Goal: Task Accomplishment & Management: Use online tool/utility

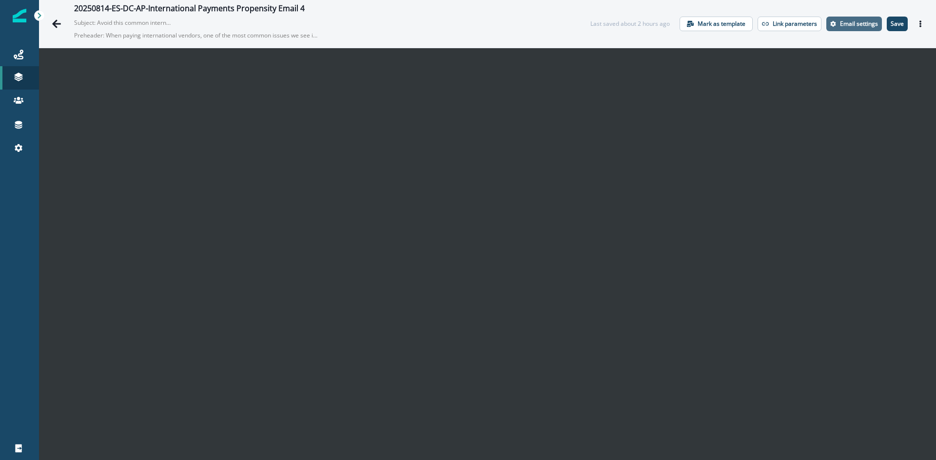
click at [844, 28] on button "Email settings" at bounding box center [854, 24] width 56 height 15
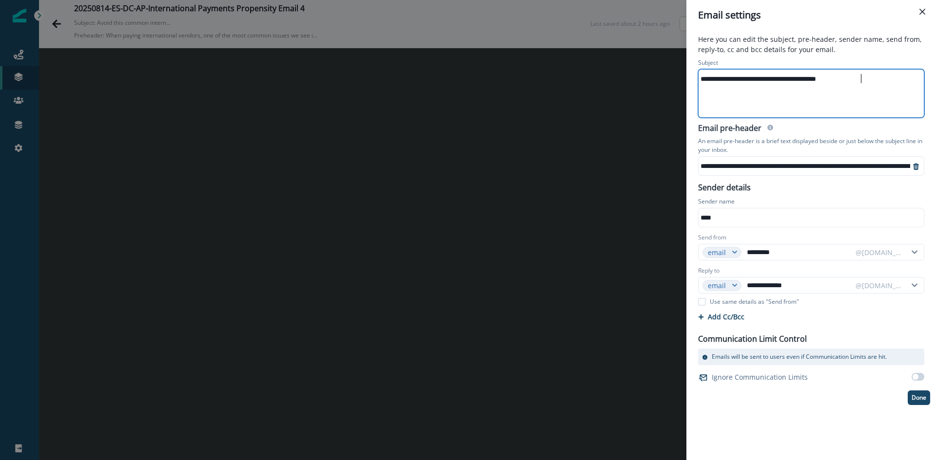
click at [794, 90] on div "**********" at bounding box center [810, 94] width 224 height 48
click at [786, 167] on div "**********" at bounding box center [930, 166] width 465 height 15
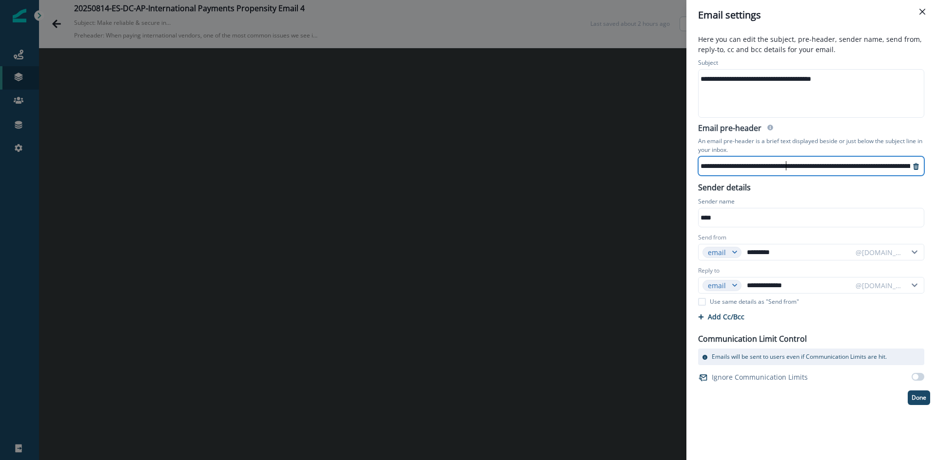
click at [786, 167] on div "**********" at bounding box center [930, 166] width 465 height 15
click at [786, 167] on div "**********" at bounding box center [676, 166] width 465 height 15
click at [926, 395] on button "Done" at bounding box center [918, 398] width 22 height 15
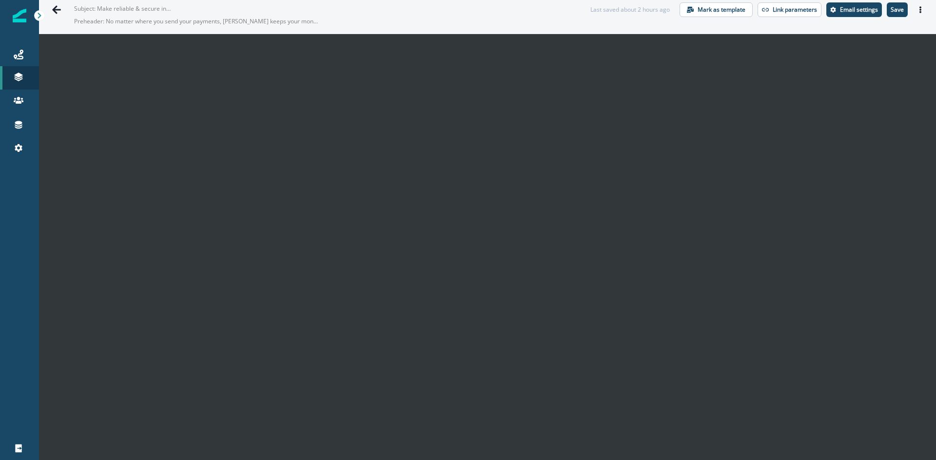
scroll to position [0, 0]
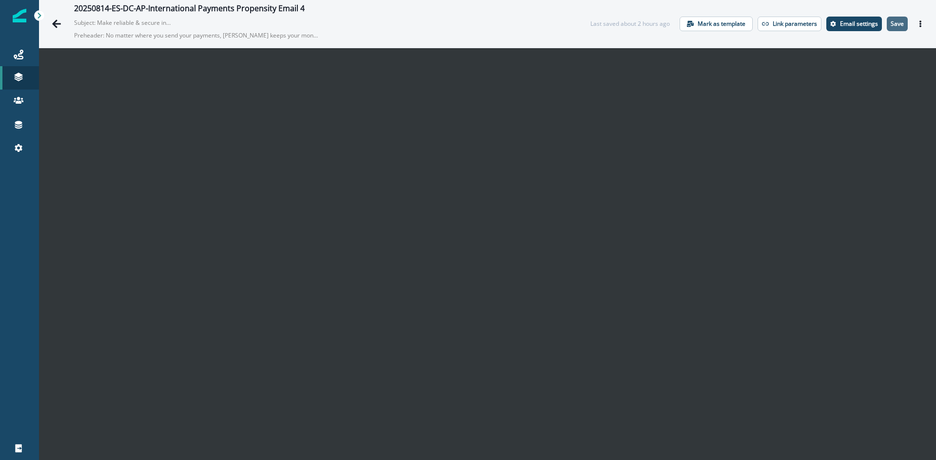
click at [892, 23] on p "Save" at bounding box center [896, 23] width 13 height 7
click at [16, 79] on icon at bounding box center [18, 79] width 8 height 3
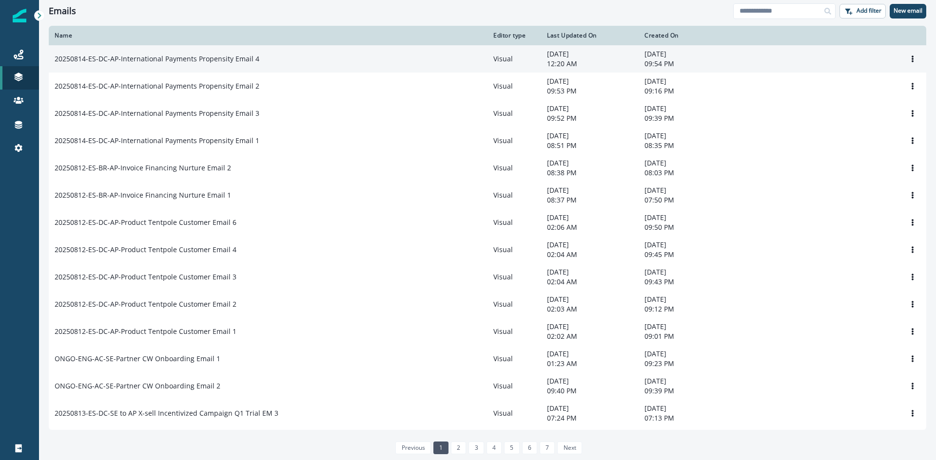
click at [221, 68] on td "20250814-ES-DC-AP-International Payments Propensity Email 4" at bounding box center [268, 58] width 439 height 27
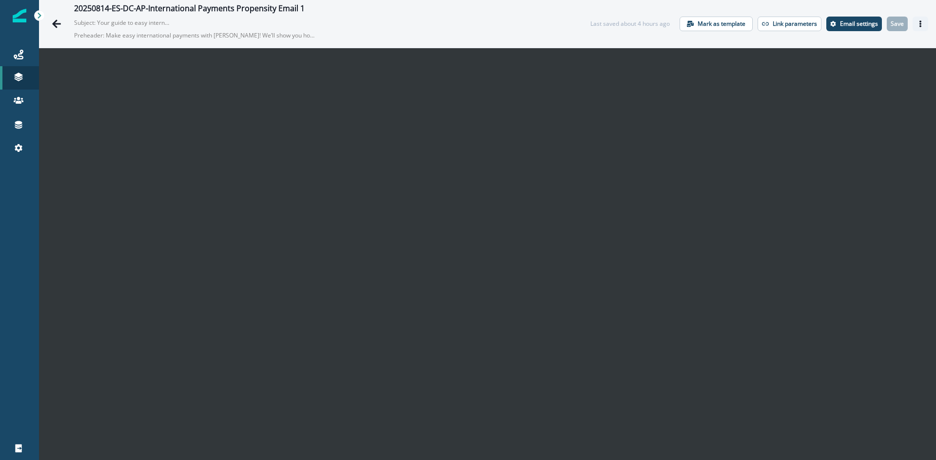
click at [917, 26] on icon "Actions" at bounding box center [920, 23] width 7 height 7
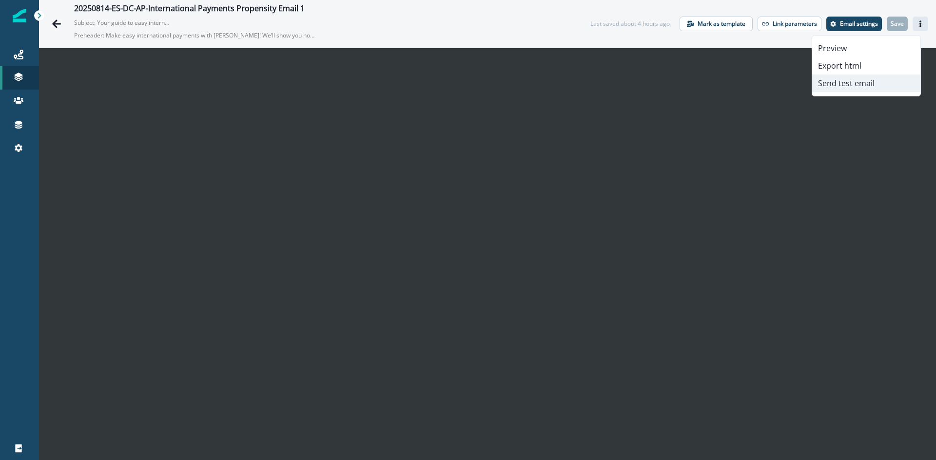
click at [853, 80] on button "Send test email" at bounding box center [866, 84] width 108 height 18
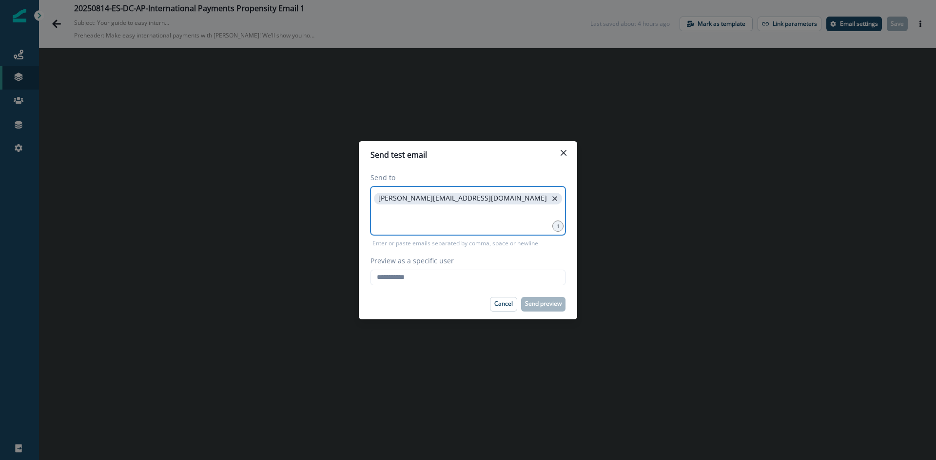
click at [550, 202] on icon "close" at bounding box center [554, 198] width 9 height 9
click at [445, 203] on input at bounding box center [468, 198] width 192 height 19
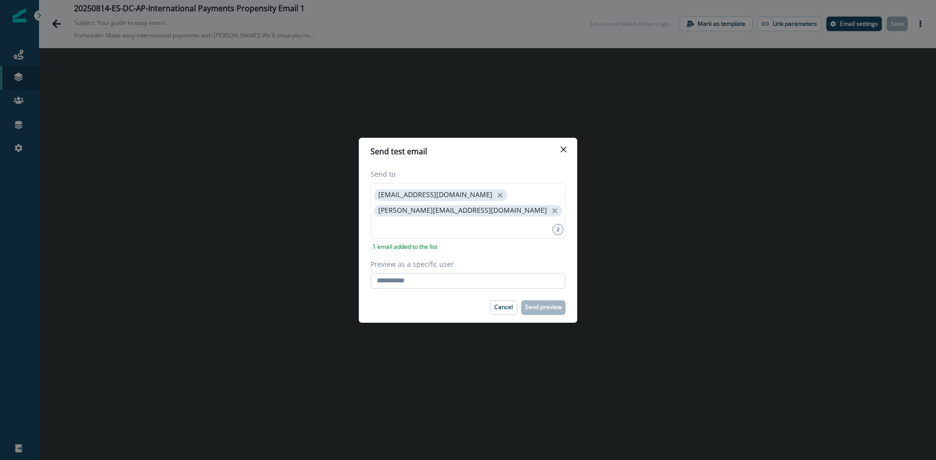
click at [406, 278] on input "Preview as a specific user" at bounding box center [467, 281] width 195 height 16
type input "**********"
drag, startPoint x: 376, startPoint y: 193, endPoint x: 477, endPoint y: 211, distance: 102.9
click at [477, 211] on div "jklein@hq.bill.com makenzie.owen@hq.bill.com" at bounding box center [467, 211] width 195 height 56
drag, startPoint x: 372, startPoint y: 193, endPoint x: 479, endPoint y: 214, distance: 109.2
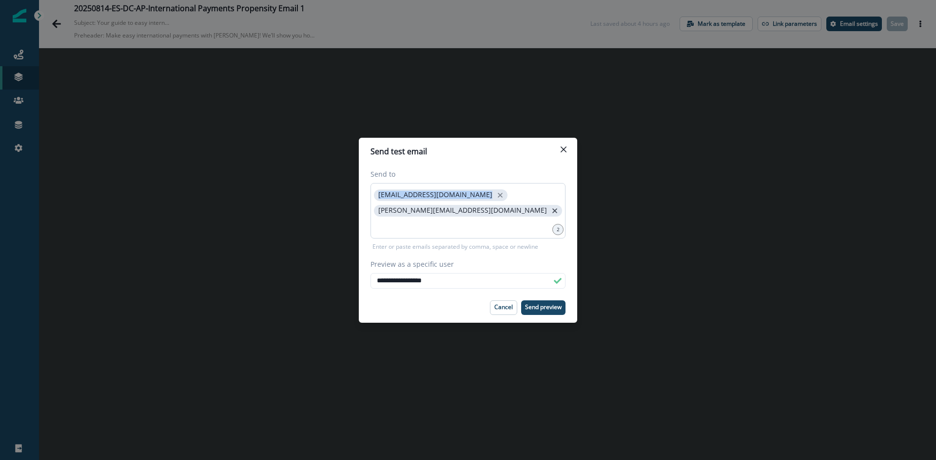
click at [479, 214] on div "jklein@hq.bill.com makenzie.owen@hq.bill.com" at bounding box center [467, 211] width 195 height 56
drag, startPoint x: 374, startPoint y: 194, endPoint x: 469, endPoint y: 210, distance: 95.9
click at [469, 210] on div "jklein@hq.bill.com makenzie.owen@hq.bill.com" at bounding box center [467, 211] width 195 height 56
copy span "[EMAIL_ADDRESS][DOMAIN_NAME]"
drag, startPoint x: 375, startPoint y: 193, endPoint x: 472, endPoint y: 210, distance: 98.0
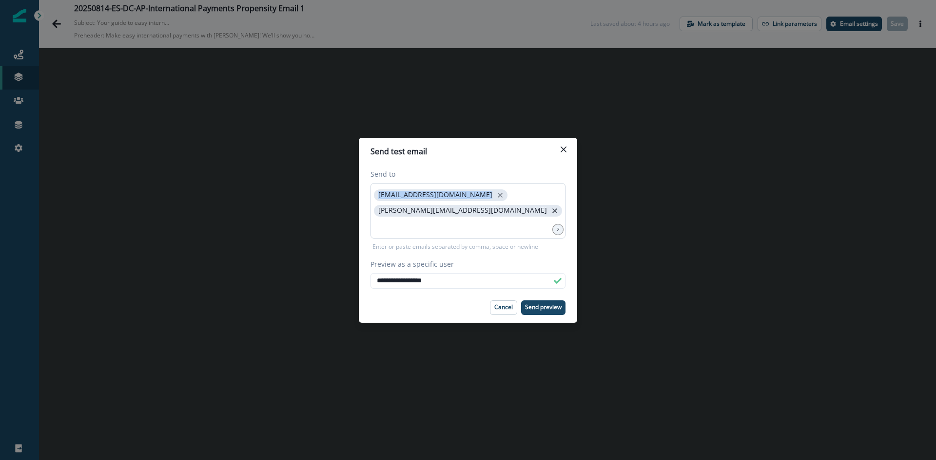
click at [472, 210] on div "jklein@hq.bill.com makenzie.owen@hq.bill.com" at bounding box center [467, 211] width 195 height 56
click at [531, 308] on p "Send preview" at bounding box center [543, 307] width 37 height 7
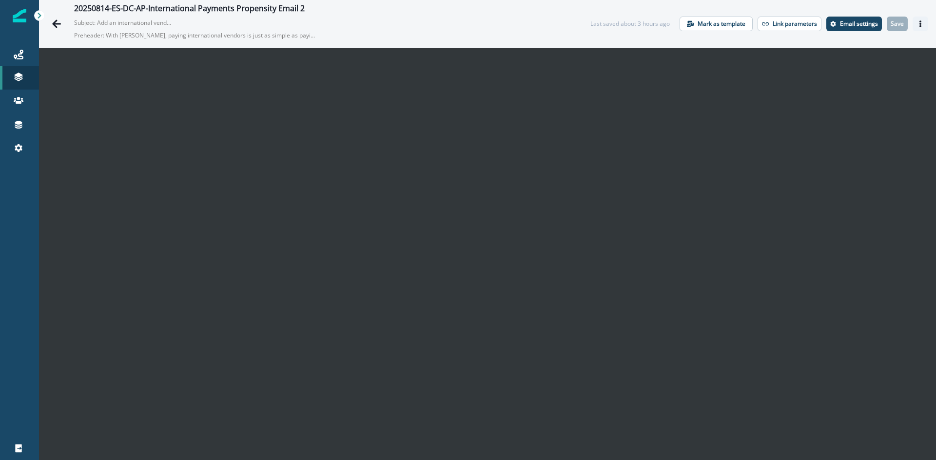
click at [915, 20] on button "Actions" at bounding box center [920, 24] width 16 height 15
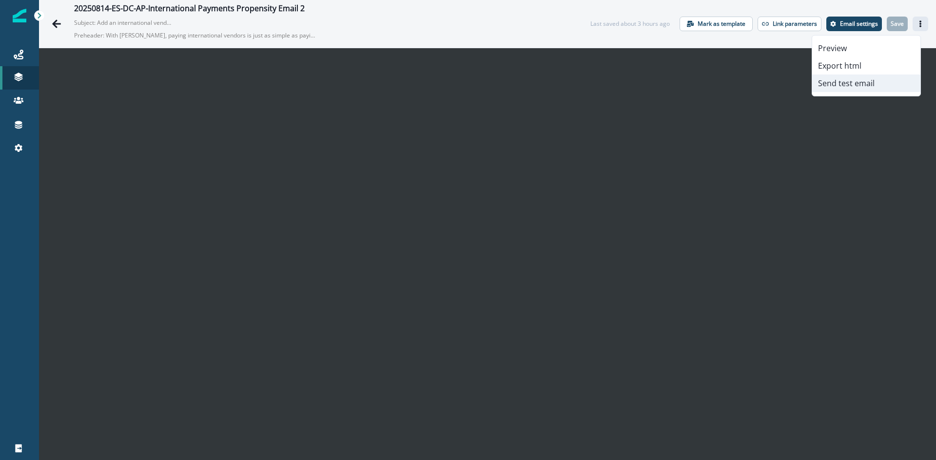
click at [869, 80] on button "Send test email" at bounding box center [866, 84] width 108 height 18
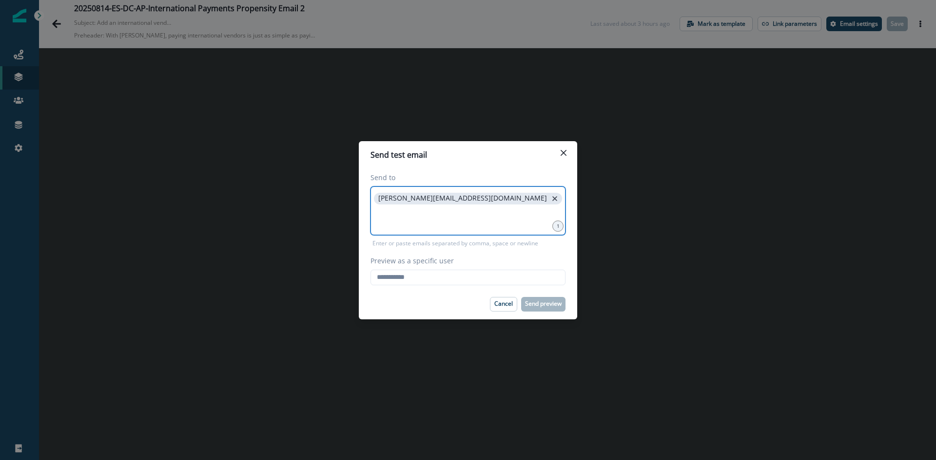
click at [550, 196] on icon "close" at bounding box center [554, 198] width 9 height 9
click at [440, 203] on input at bounding box center [468, 198] width 192 height 19
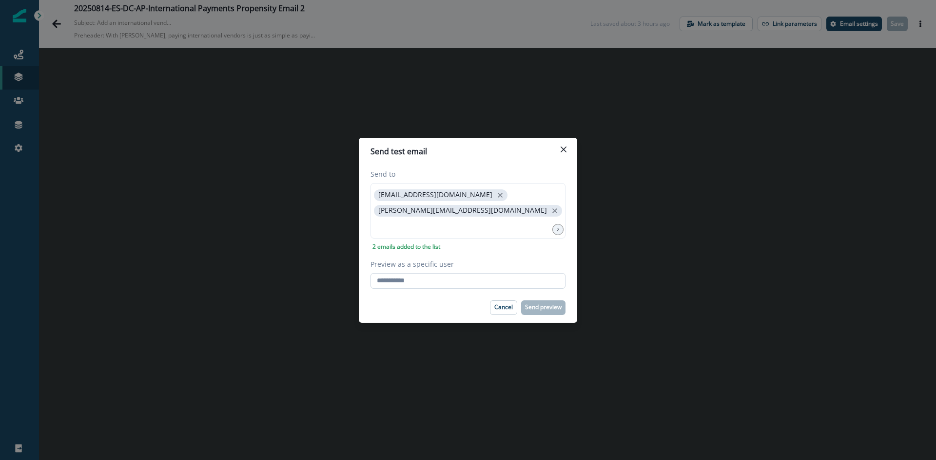
click at [407, 280] on input "Preview as a specific user" at bounding box center [467, 281] width 195 height 16
type input "**********"
click at [543, 312] on button "Send preview" at bounding box center [543, 308] width 44 height 15
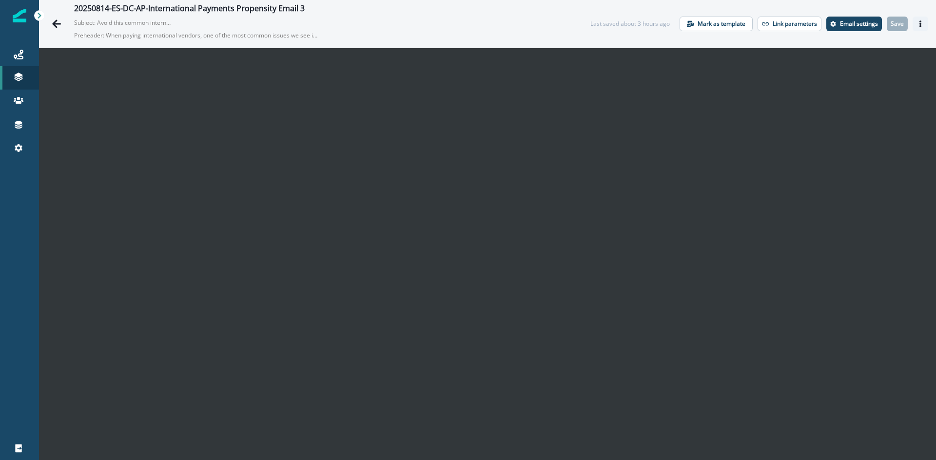
click at [919, 22] on icon "Actions" at bounding box center [920, 23] width 2 height 7
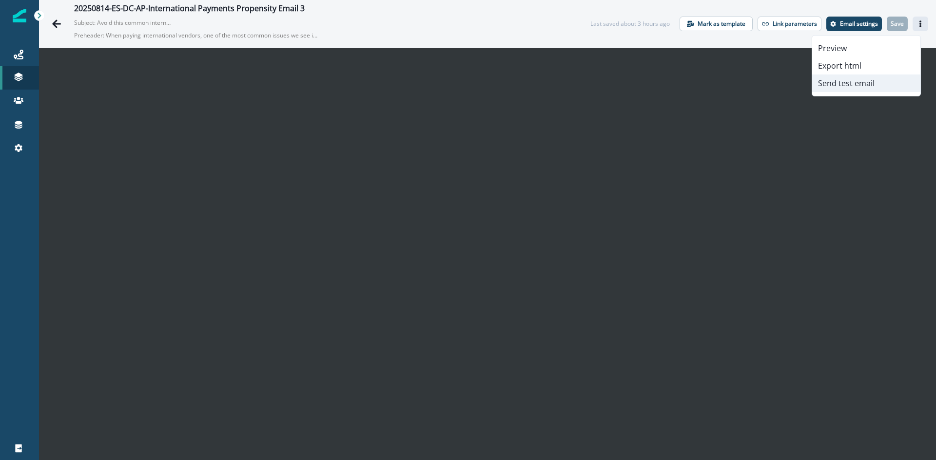
click at [863, 85] on button "Send test email" at bounding box center [866, 84] width 108 height 18
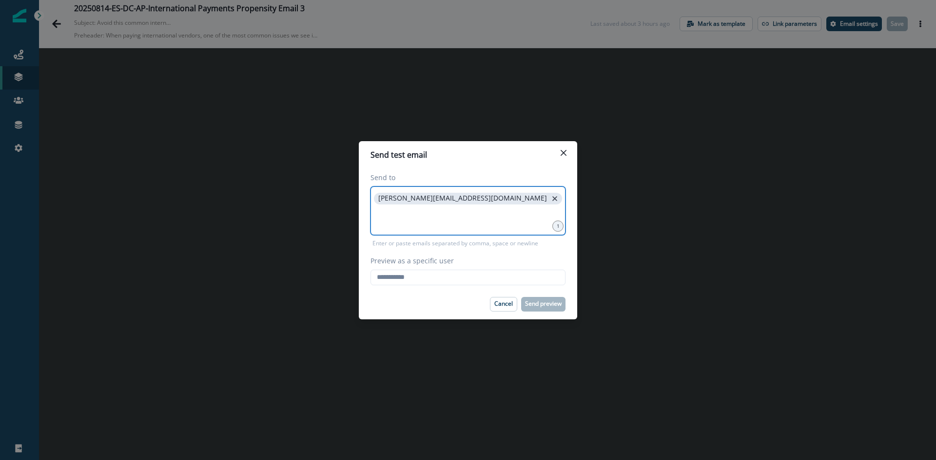
click at [550, 199] on icon "close" at bounding box center [554, 198] width 9 height 9
click at [448, 199] on input at bounding box center [468, 198] width 192 height 19
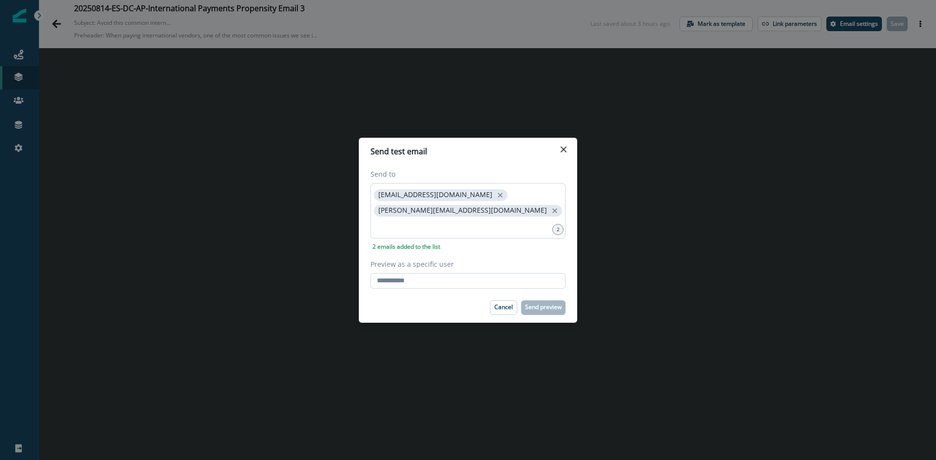
click at [439, 283] on input "Preview as a specific user" at bounding box center [467, 281] width 195 height 16
type input "**********"
click at [540, 310] on p "Send preview" at bounding box center [543, 307] width 37 height 7
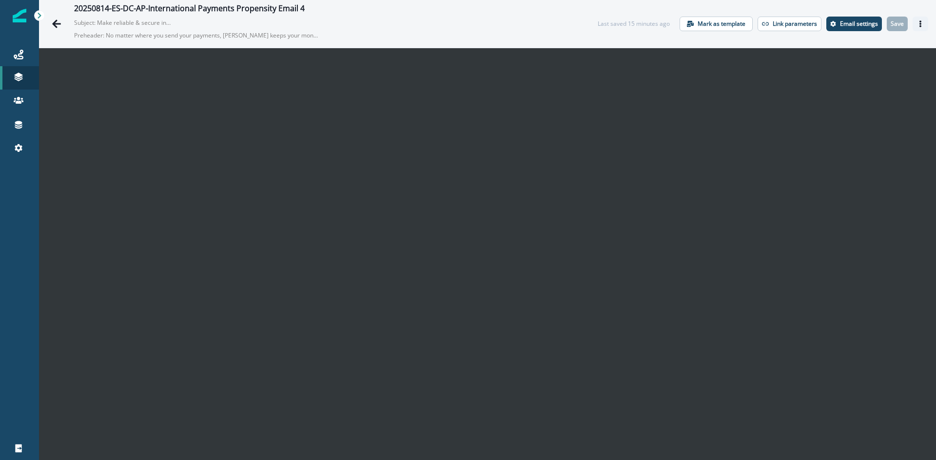
click at [917, 22] on icon "Actions" at bounding box center [920, 23] width 7 height 7
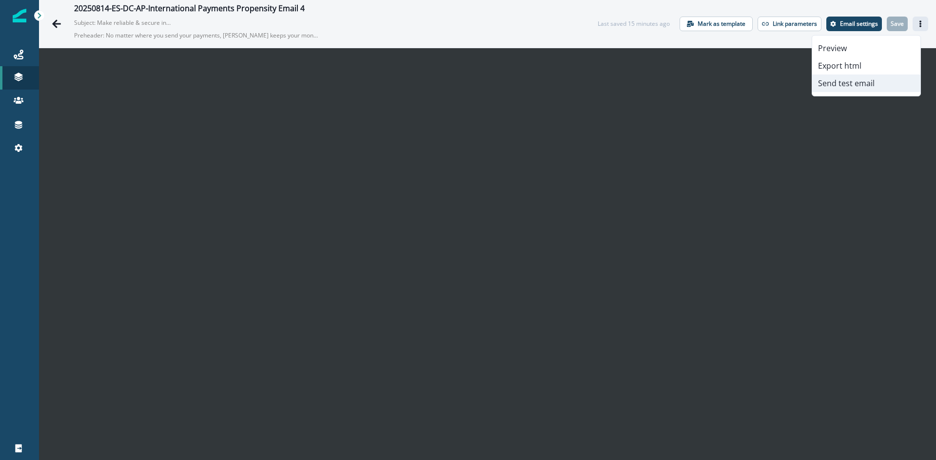
click at [870, 85] on button "Send test email" at bounding box center [866, 84] width 108 height 18
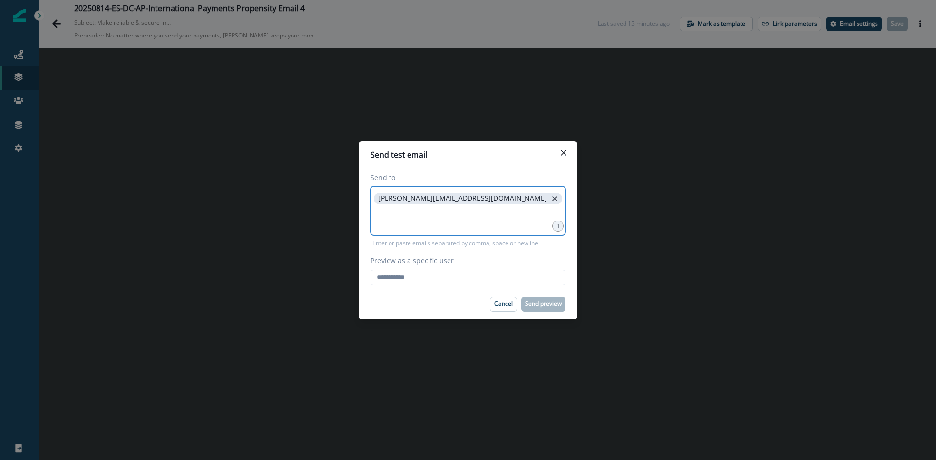
click at [550, 201] on icon "close" at bounding box center [554, 198] width 9 height 9
click at [449, 203] on input at bounding box center [468, 198] width 192 height 19
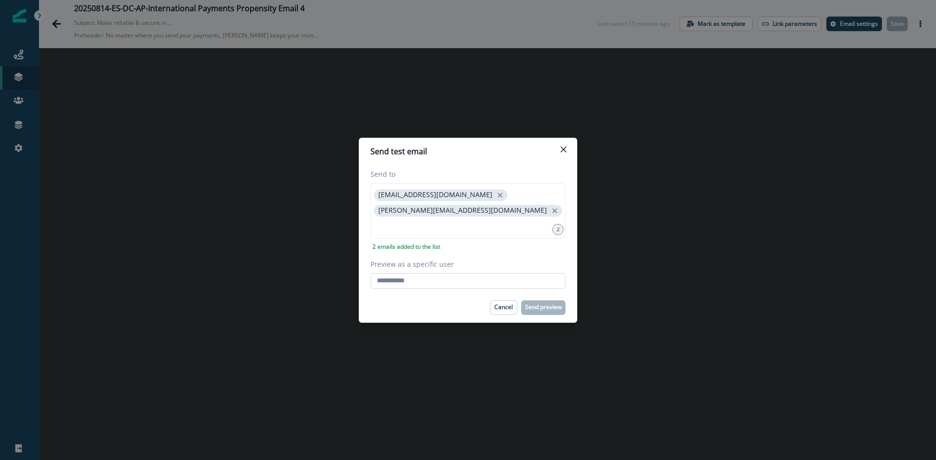
click at [457, 283] on input "Preview as a specific user" at bounding box center [467, 281] width 195 height 16
type input "**********"
click at [535, 306] on p "Send preview" at bounding box center [543, 307] width 37 height 7
